Goal: Navigation & Orientation: Find specific page/section

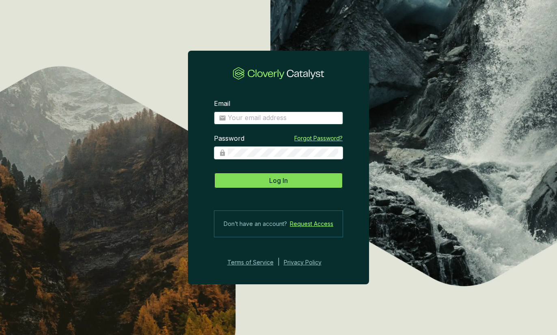
type input "julian@viridioscapital.com"
click at [278, 181] on span "Log In" at bounding box center [278, 181] width 19 height 10
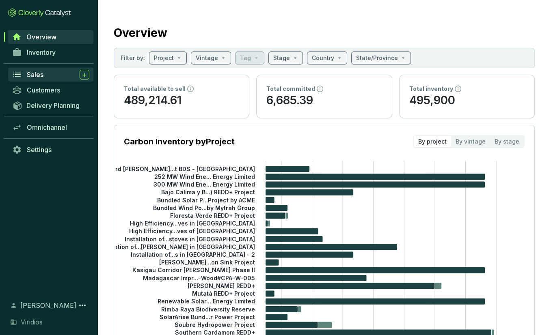
click at [46, 73] on div "Sales" at bounding box center [58, 75] width 63 height 10
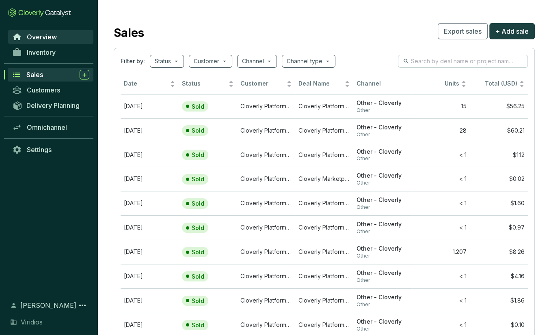
click at [52, 39] on span "Overview" at bounding box center [42, 37] width 30 height 8
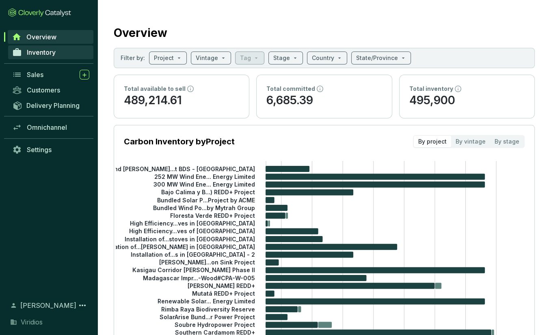
click at [50, 49] on span "Inventory" at bounding box center [41, 52] width 29 height 8
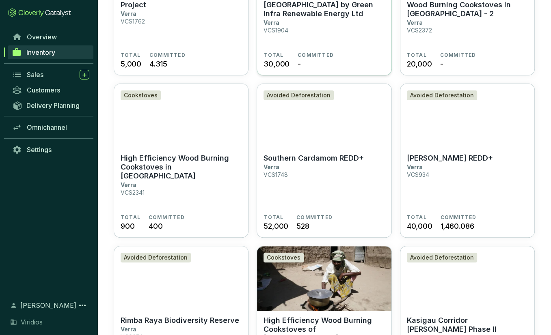
scroll to position [203, 0]
